Goal: Find specific page/section: Find specific page/section

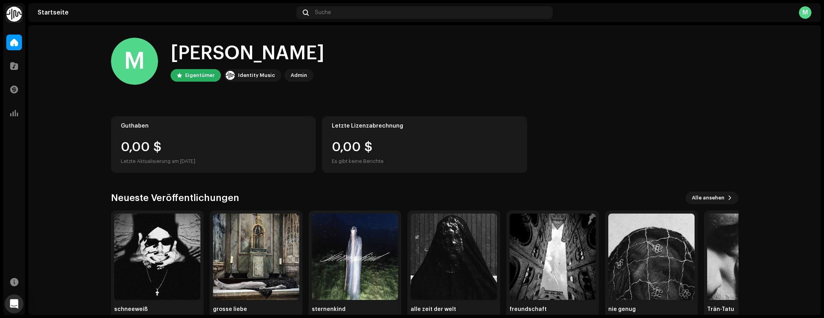
scroll to position [21, 0]
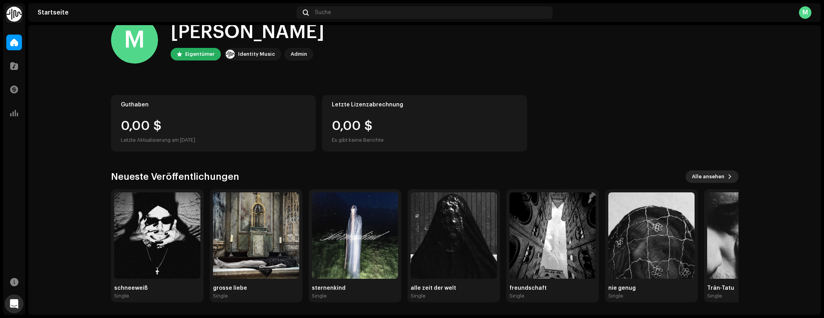
click at [702, 181] on span "Alle ansehen" at bounding box center [708, 177] width 33 height 16
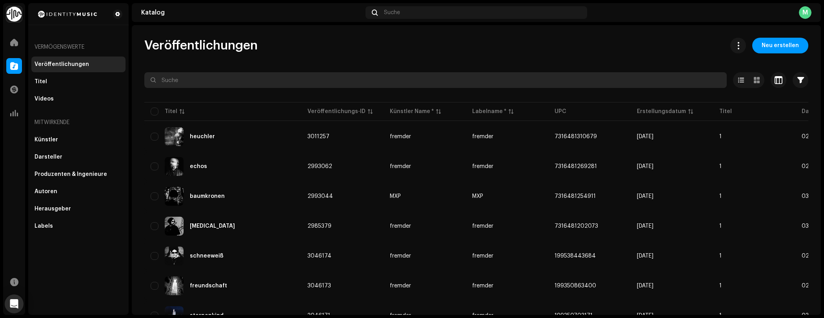
scroll to position [219, 0]
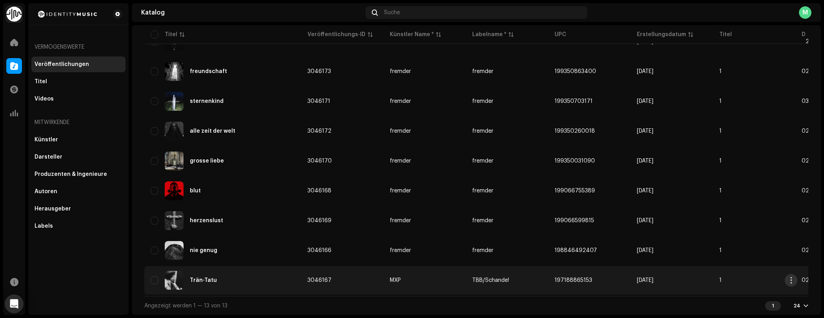
click at [787, 276] on button "button" at bounding box center [790, 280] width 13 height 13
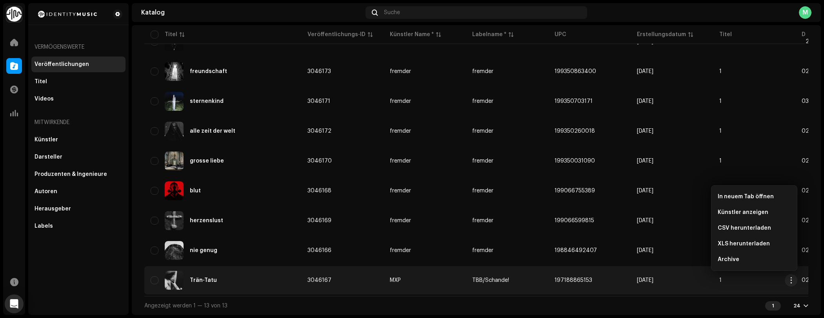
click at [77, 258] on div "Vermögenswerte Veröffentlichungen Titel Videos Mitwirkende Künstler Darsteller …" at bounding box center [78, 158] width 100 height 311
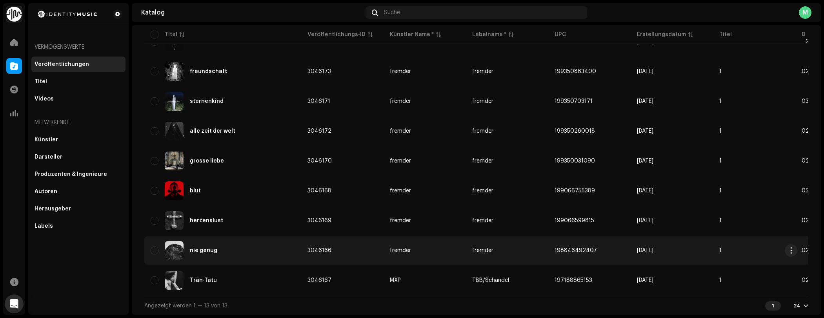
scroll to position [0, 0]
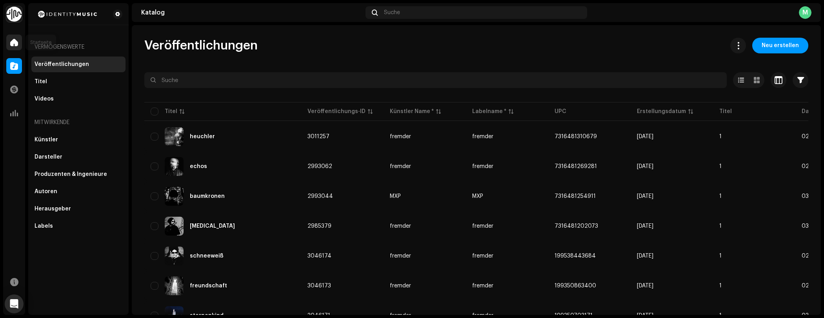
click at [12, 44] on span at bounding box center [14, 42] width 8 height 6
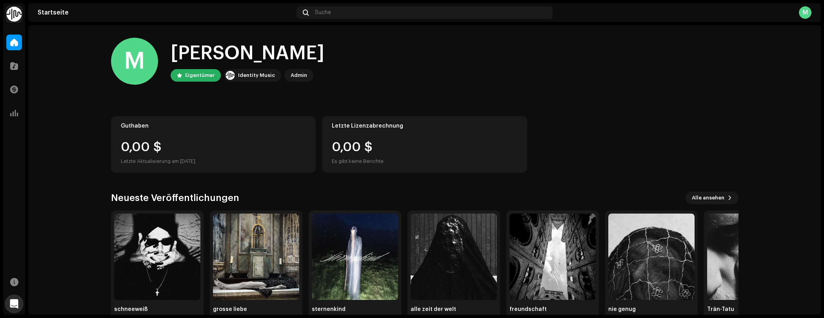
scroll to position [21, 0]
